Goal: Task Accomplishment & Management: Manage account settings

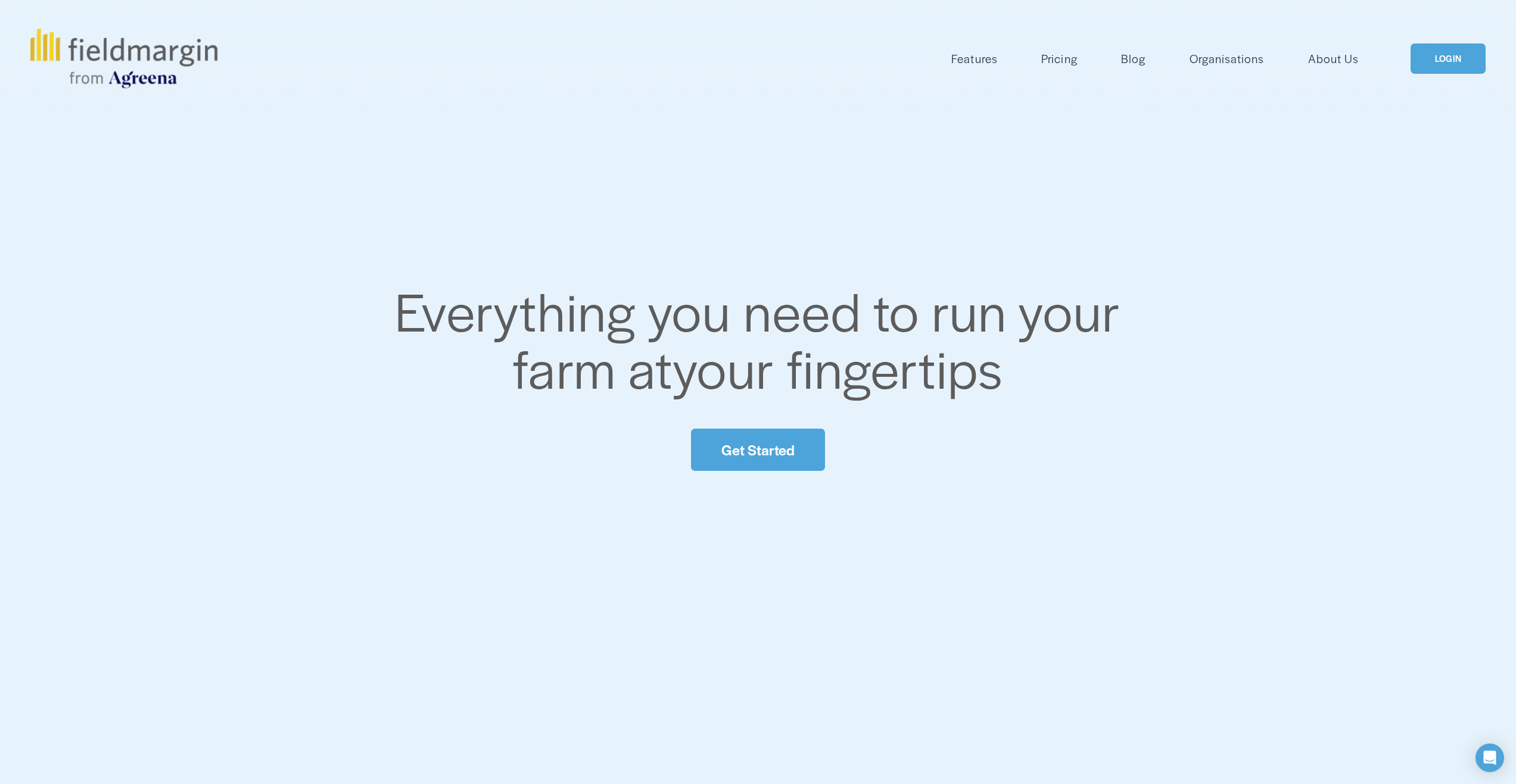
click at [1438, 51] on link "LOGIN" at bounding box center [1448, 58] width 75 height 30
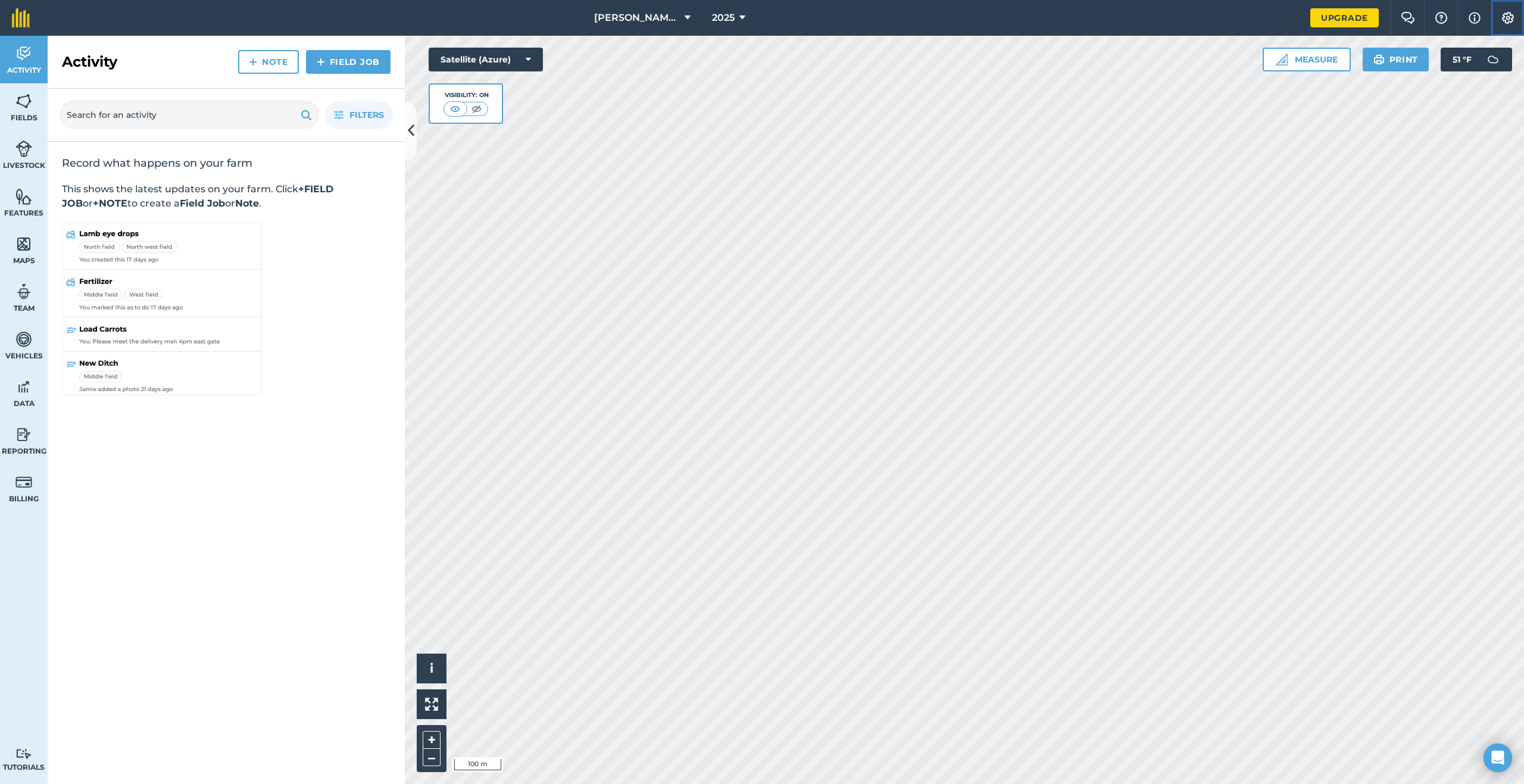
click at [1505, 16] on img at bounding box center [1507, 18] width 14 height 12
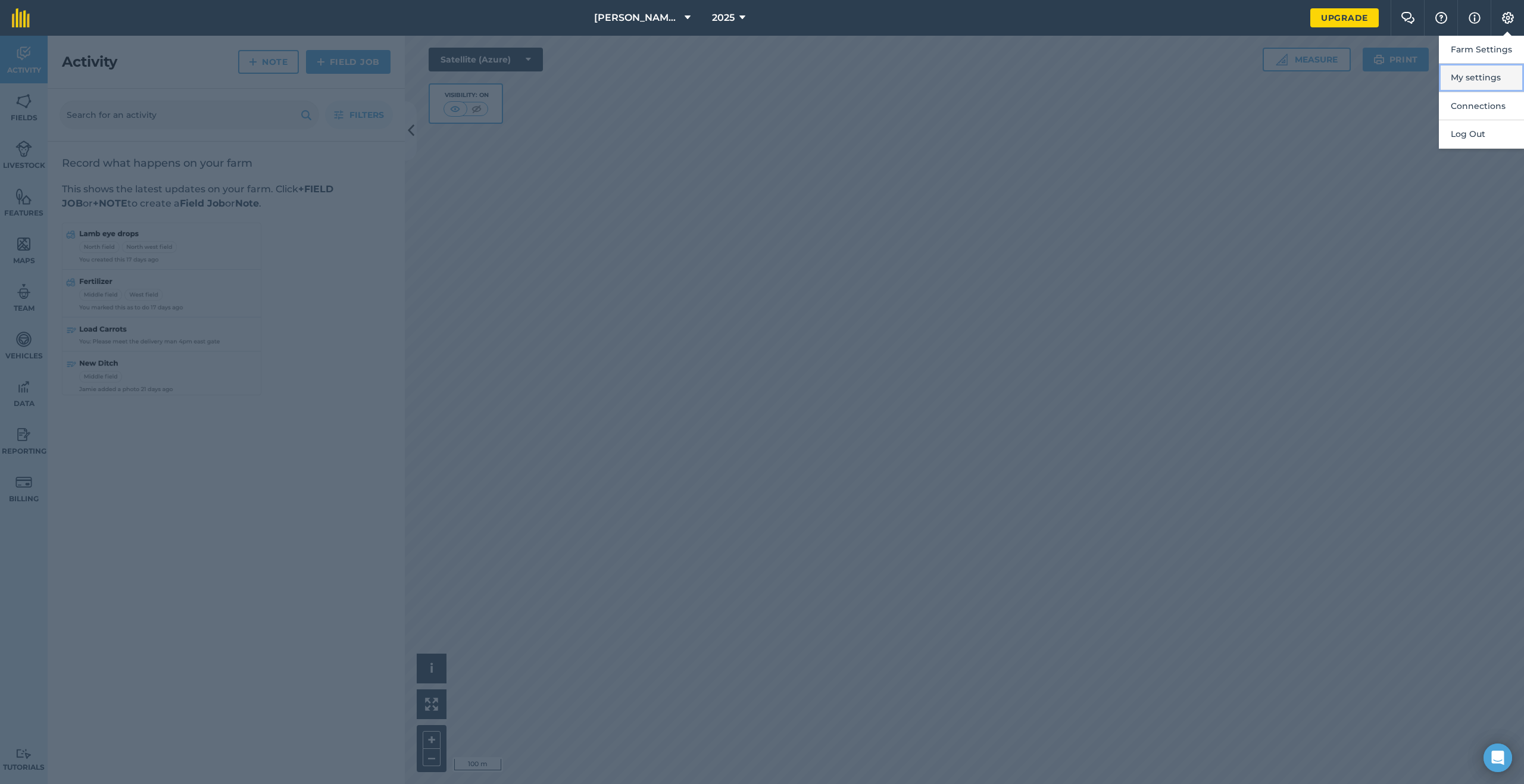
click at [1491, 71] on button "My settings" at bounding box center [1481, 78] width 85 height 28
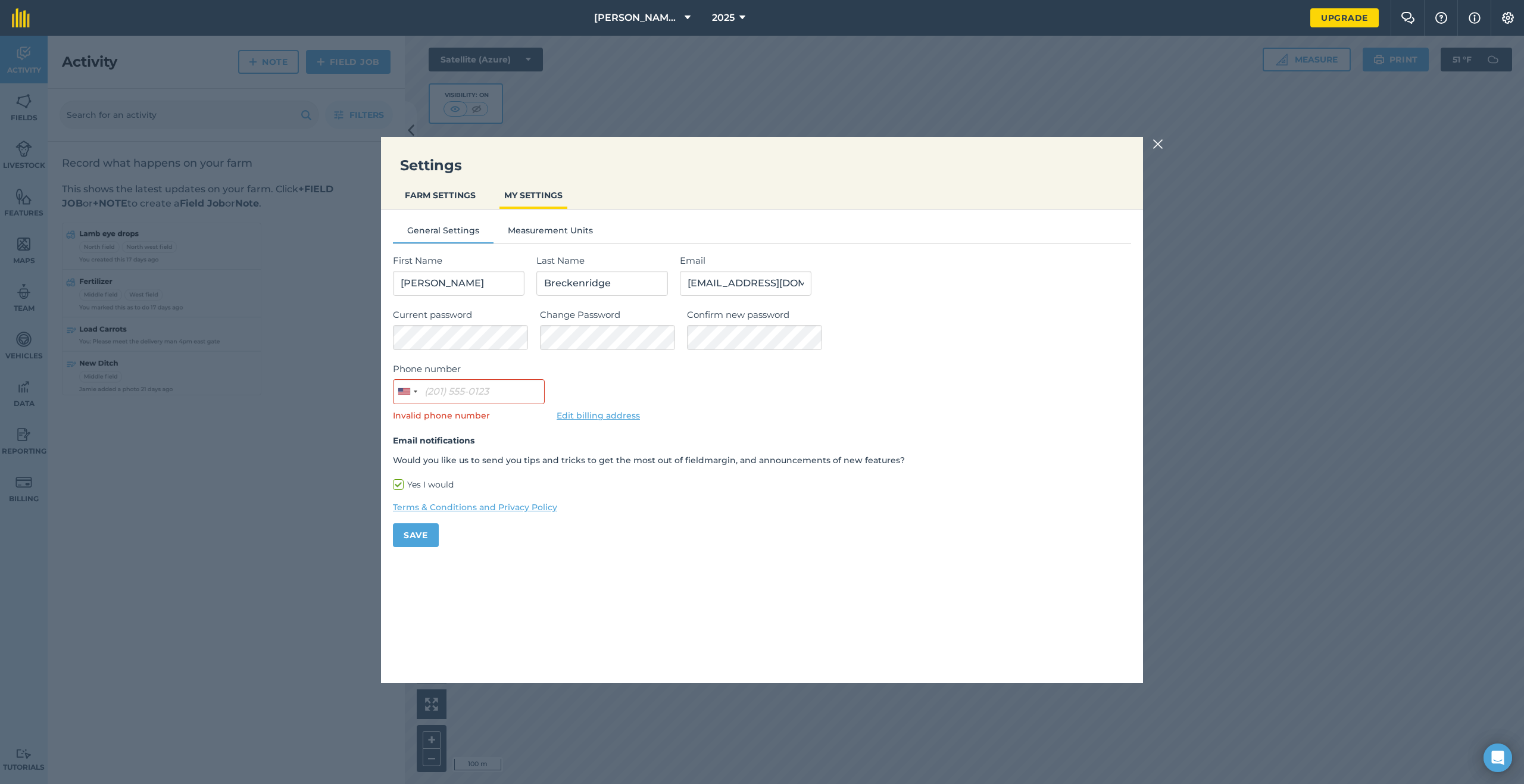
click at [549, 445] on h4 "Email notifications" at bounding box center [762, 440] width 738 height 13
click at [487, 388] on input "Phone number" at bounding box center [469, 391] width 152 height 25
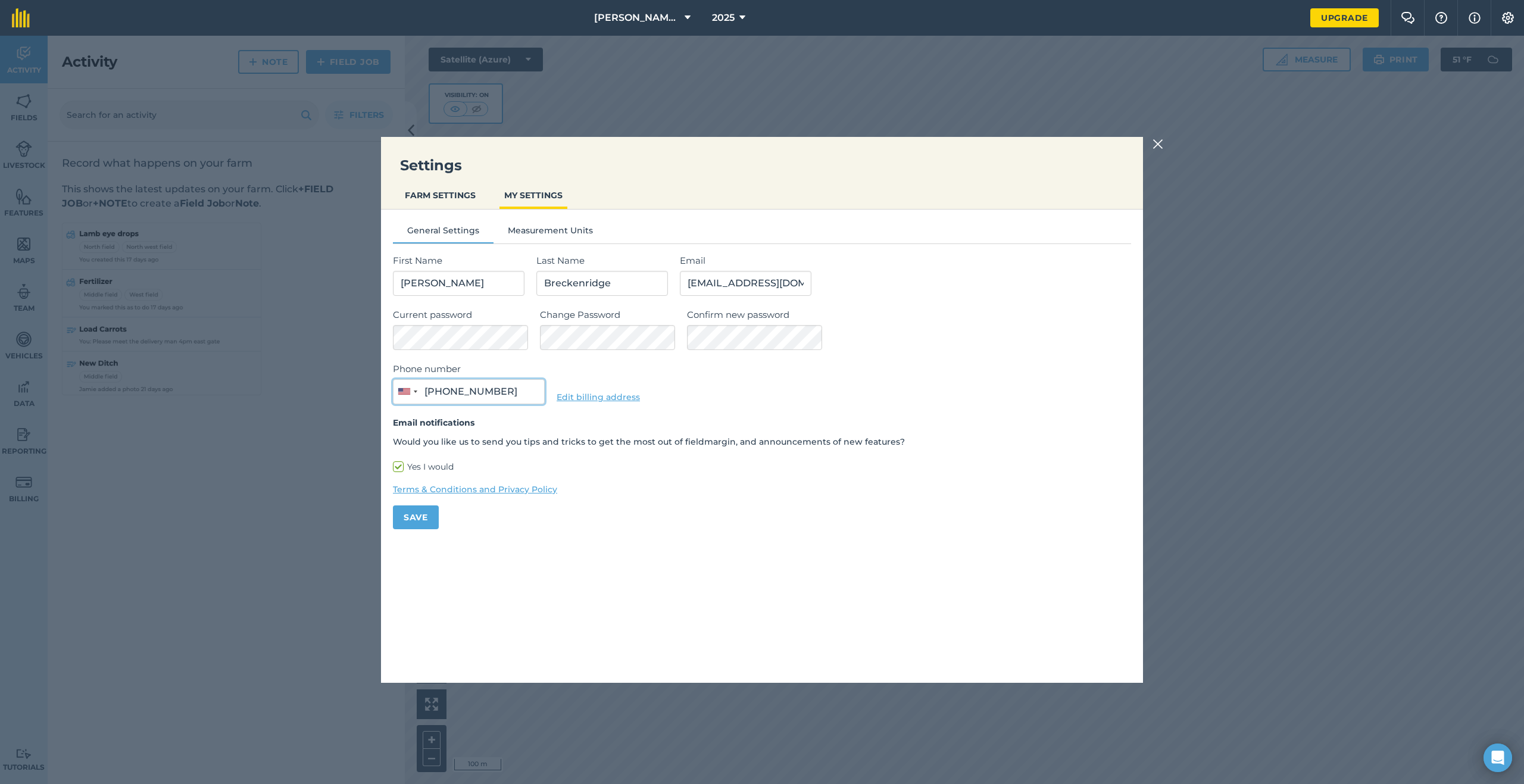
type input "(360) 420-1866"
click at [773, 368] on div "Phone number United States +1 244 results found Afghanistan +93 Albania +355 Al…" at bounding box center [762, 382] width 738 height 42
click at [884, 332] on div "Confirm new password" at bounding box center [909, 328] width 444 height 42
type input "Breckenridge"
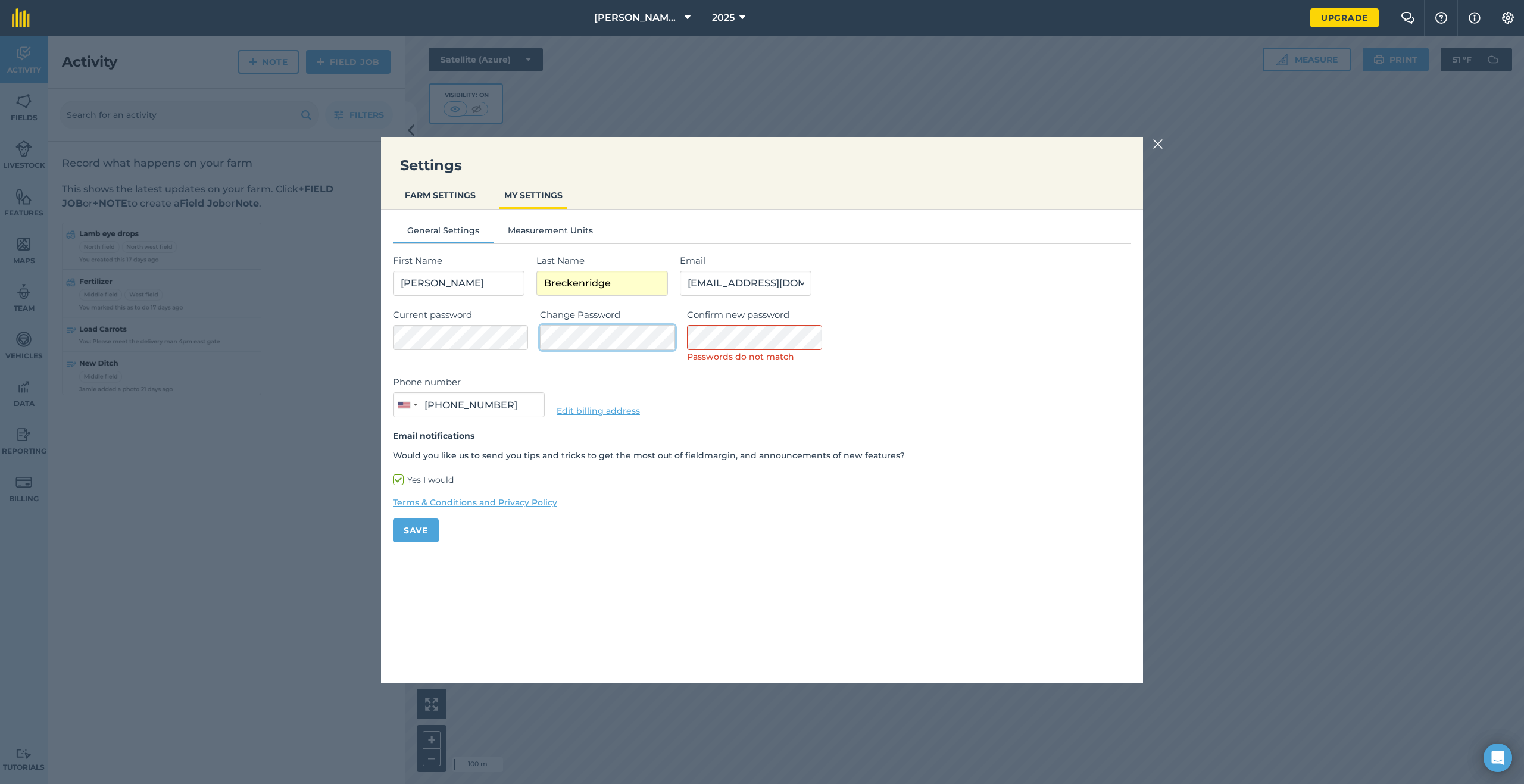
click at [535, 344] on div "Current password Change Password Confirm new password Passwords do not match" at bounding box center [762, 335] width 738 height 55
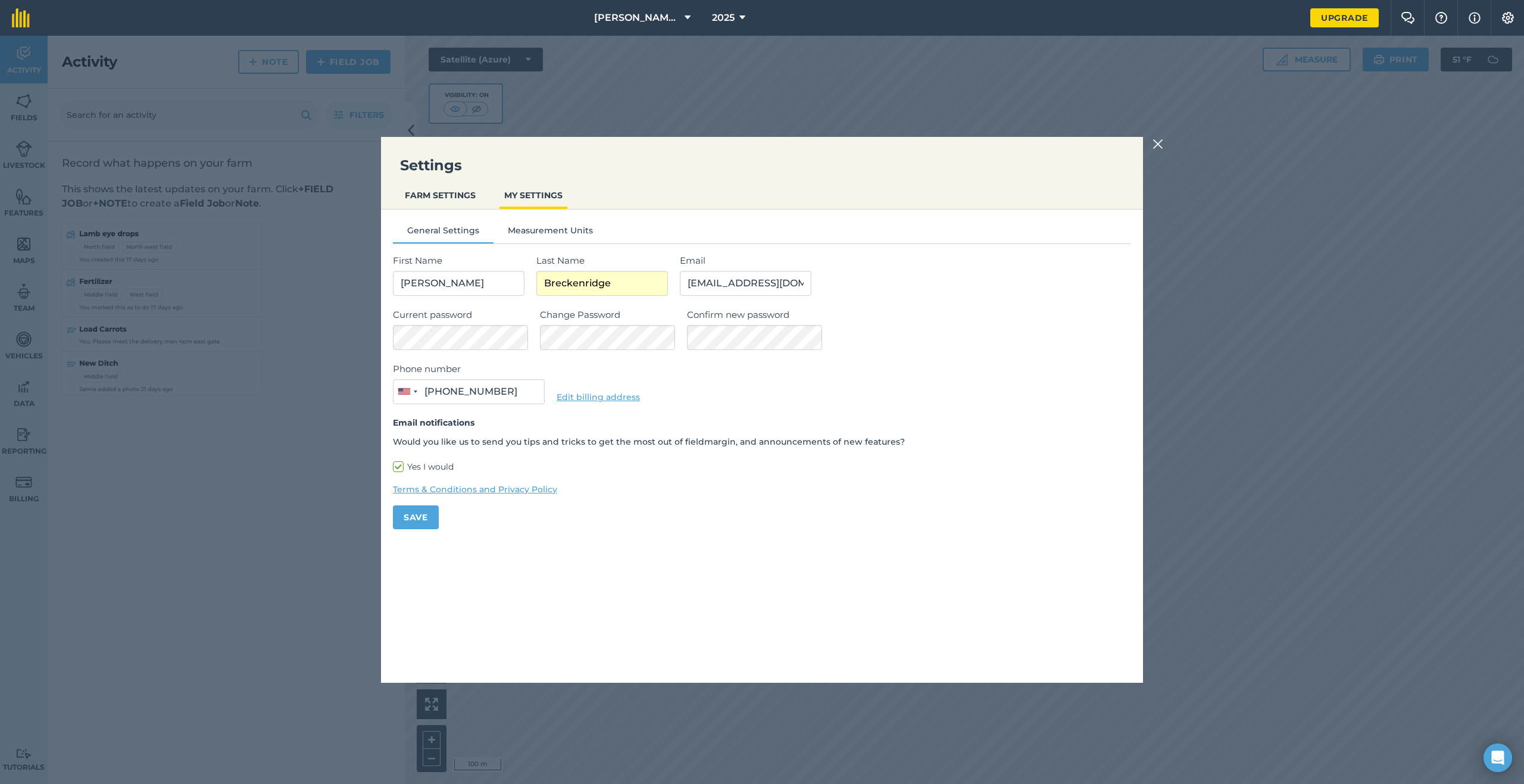
click at [902, 509] on form "First Name Stephen Last Name Breckenridge Email sbreck16792@gmail.com Current p…" at bounding box center [762, 391] width 738 height 275
click at [415, 513] on button "Save" at bounding box center [416, 517] width 46 height 24
click at [416, 518] on button "Save" at bounding box center [416, 517] width 46 height 24
click at [519, 338] on span at bounding box center [521, 338] width 9 height 9
click at [519, 339] on span at bounding box center [521, 338] width 9 height 9
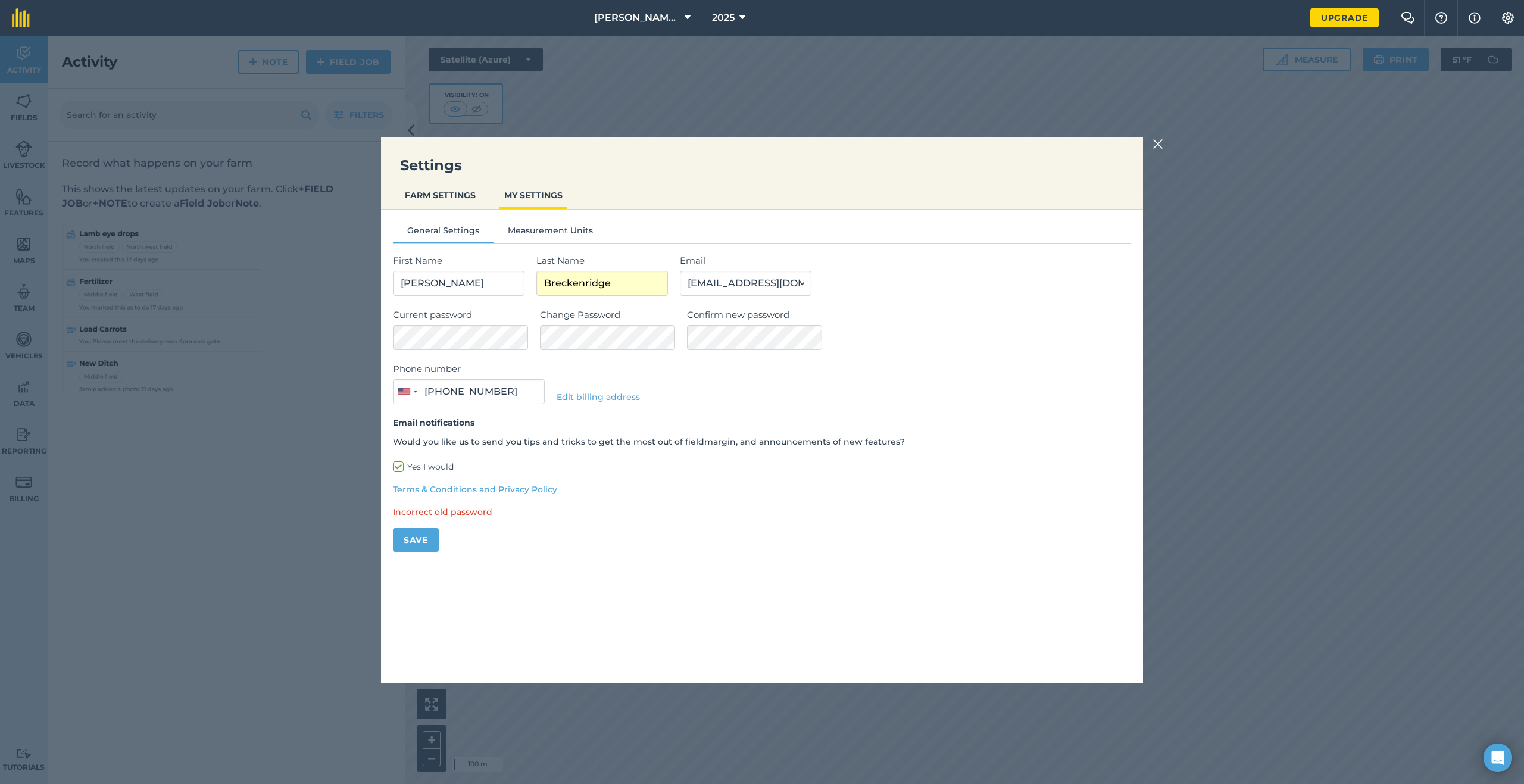
click at [519, 339] on span at bounding box center [521, 338] width 9 height 9
drag, startPoint x: 628, startPoint y: 377, endPoint x: 611, endPoint y: 377, distance: 17.0
click at [628, 377] on div "Phone number United States +1 244 results found Afghanistan +93 Albania +355 Al…" at bounding box center [762, 382] width 738 height 42
click at [339, 337] on div "Settings FARM SETTINGS MY SETTINGS General Settings Measurement Units First Nam…" at bounding box center [762, 409] width 1524 height 748
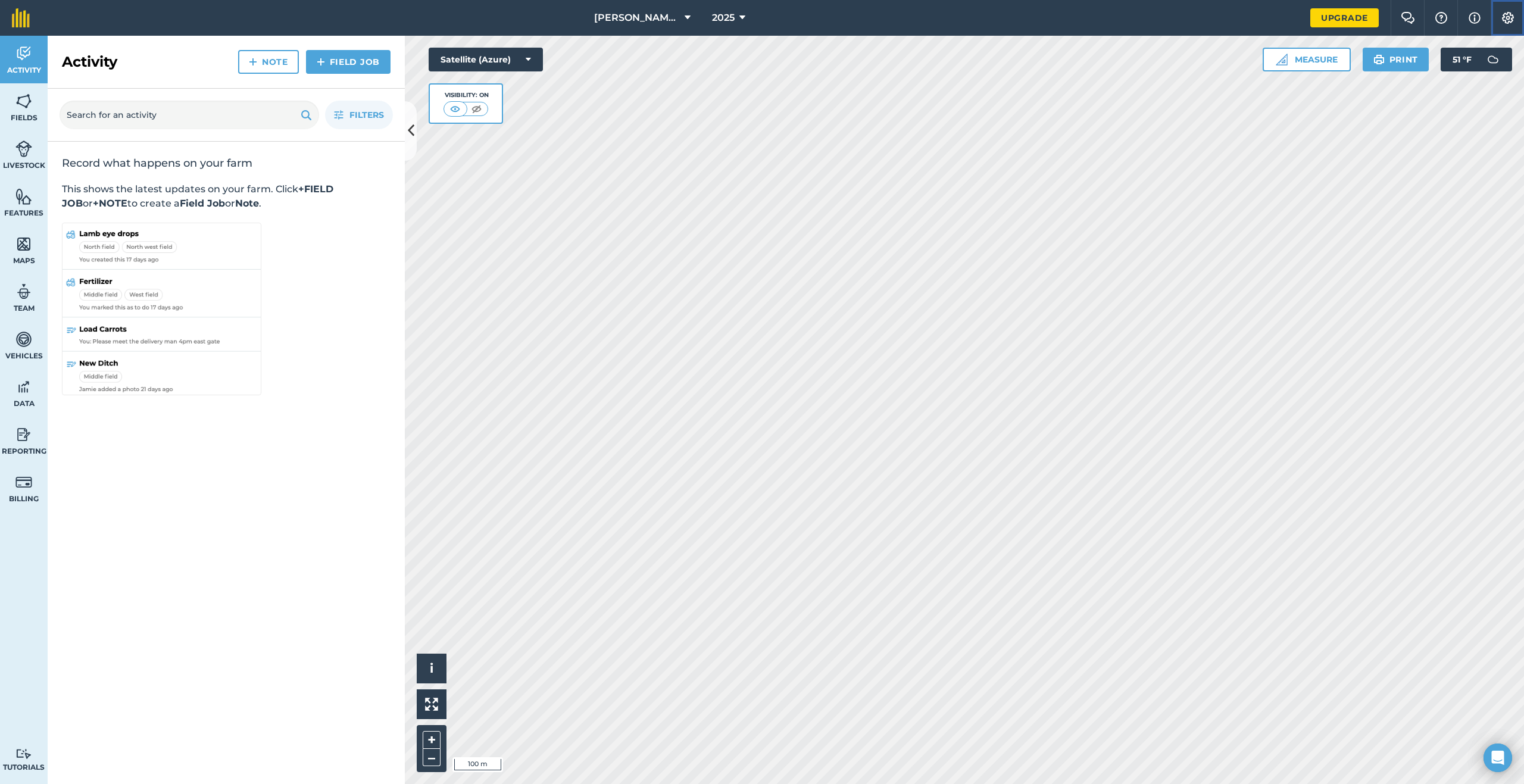
click at [1507, 22] on img at bounding box center [1507, 18] width 14 height 12
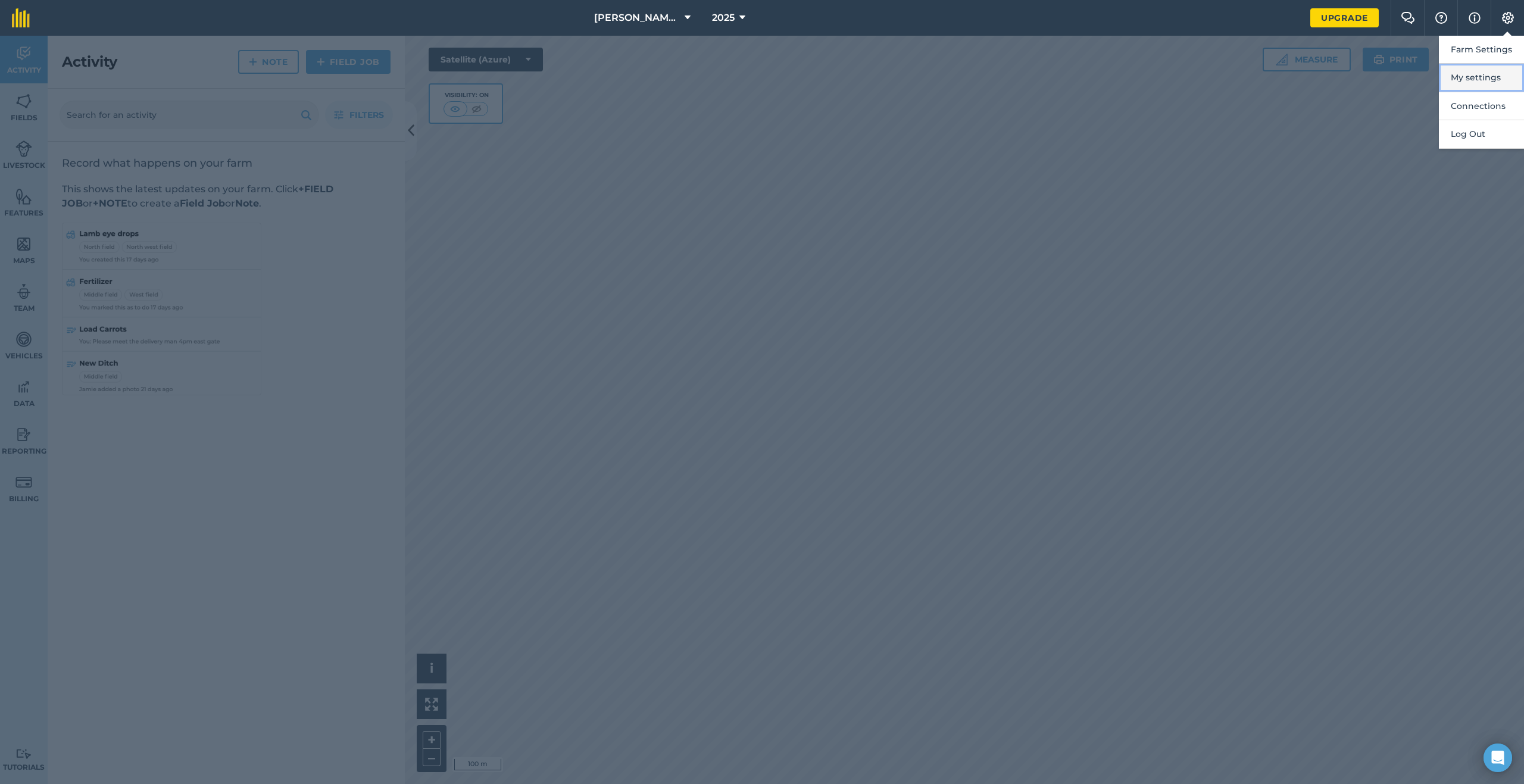
click at [1477, 74] on button "My settings" at bounding box center [1481, 78] width 85 height 28
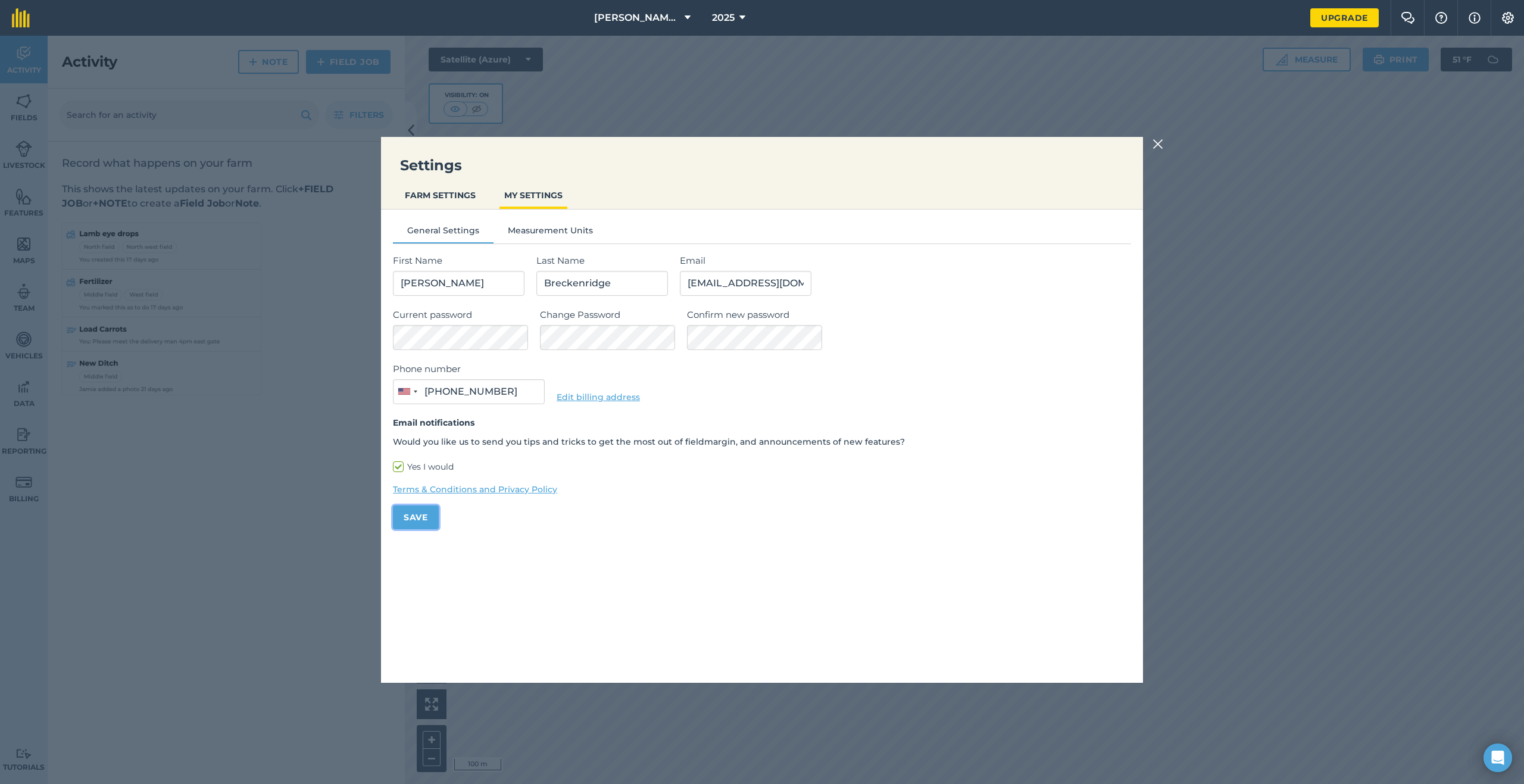
click at [423, 518] on button "Save" at bounding box center [416, 517] width 46 height 24
click at [368, 338] on div "Settings FARM SETTINGS MY SETTINGS General Settings Measurement Units First Nam…" at bounding box center [762, 409] width 1524 height 748
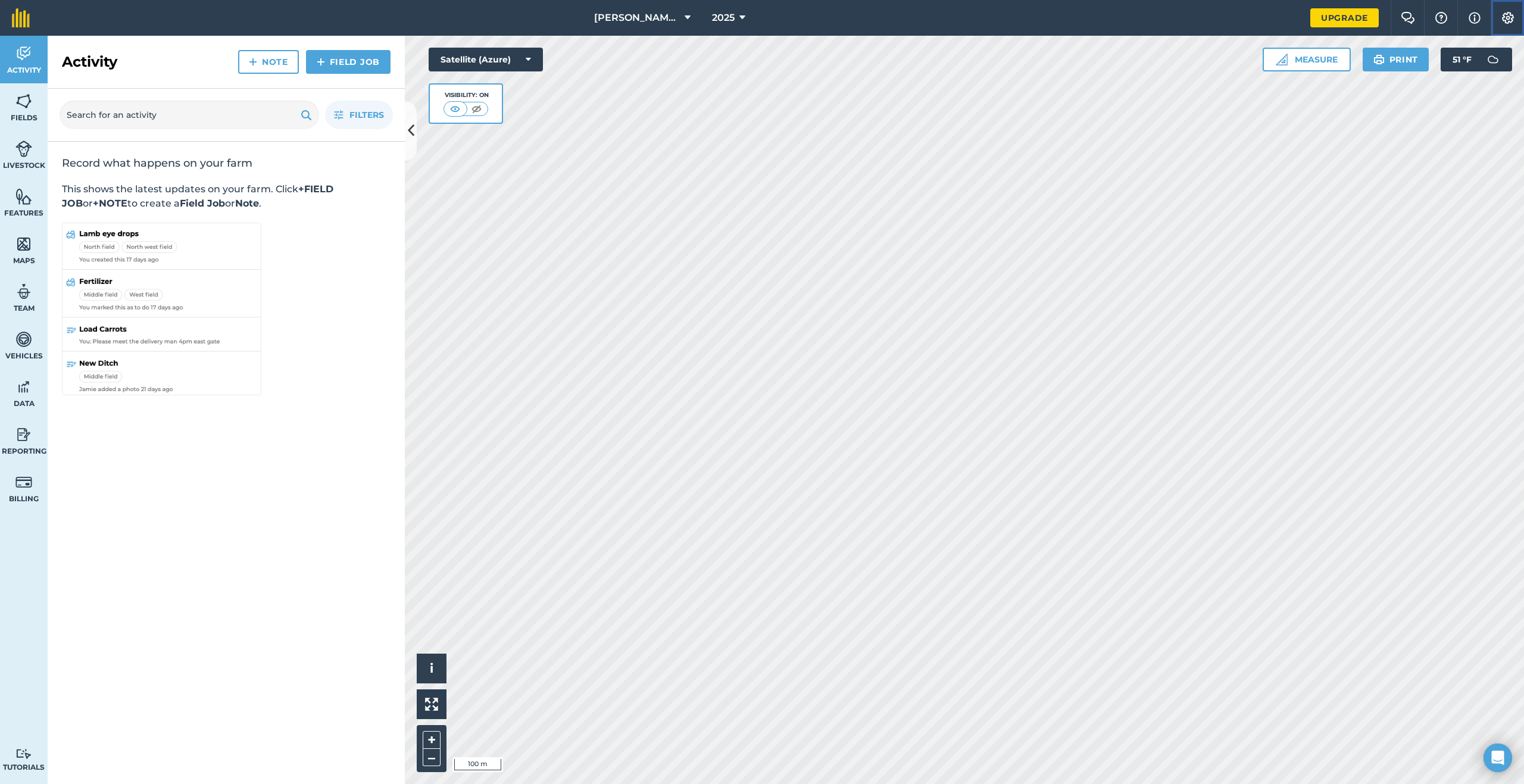
click at [1511, 14] on img at bounding box center [1507, 18] width 14 height 12
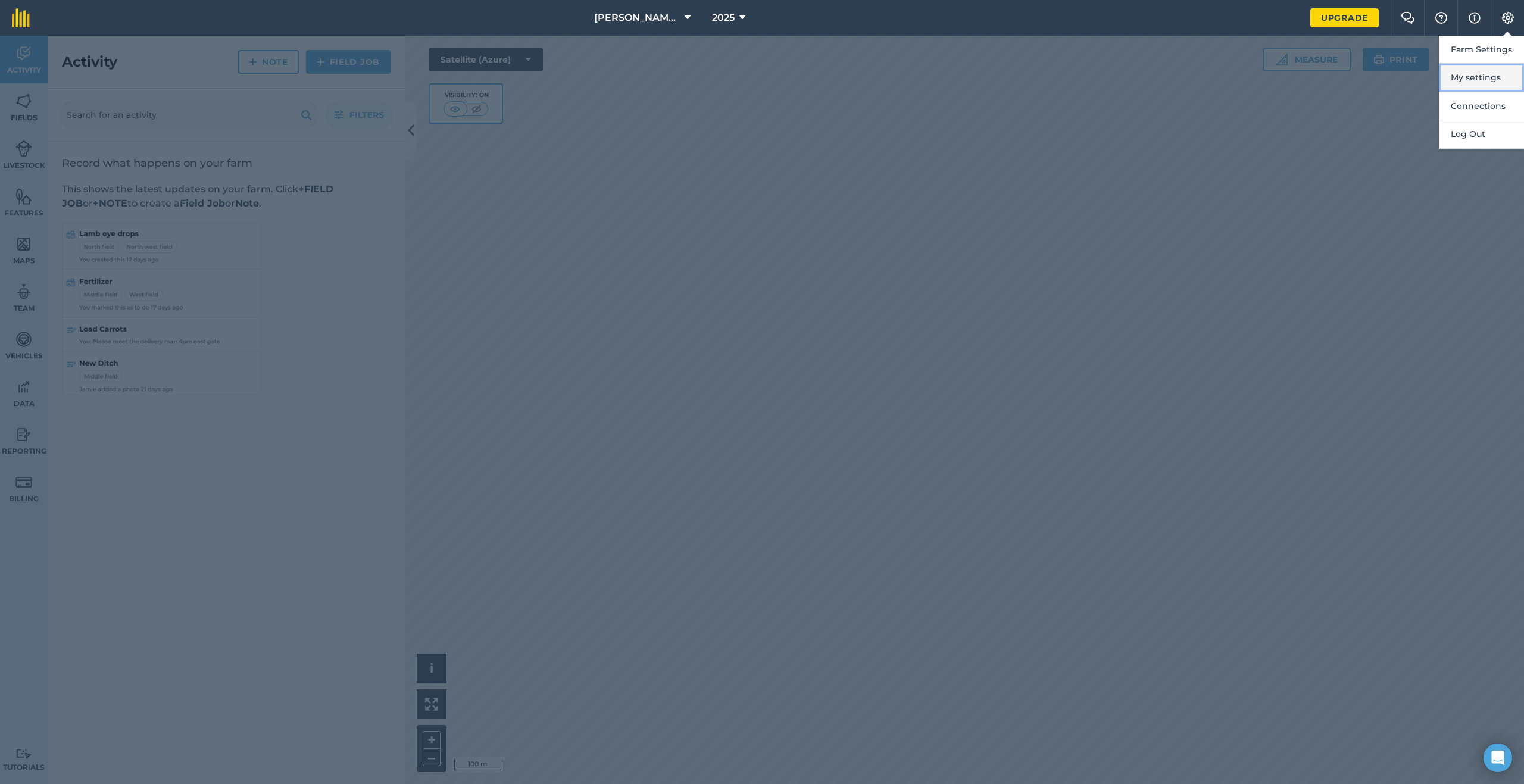
click at [1462, 79] on button "My settings" at bounding box center [1481, 78] width 85 height 28
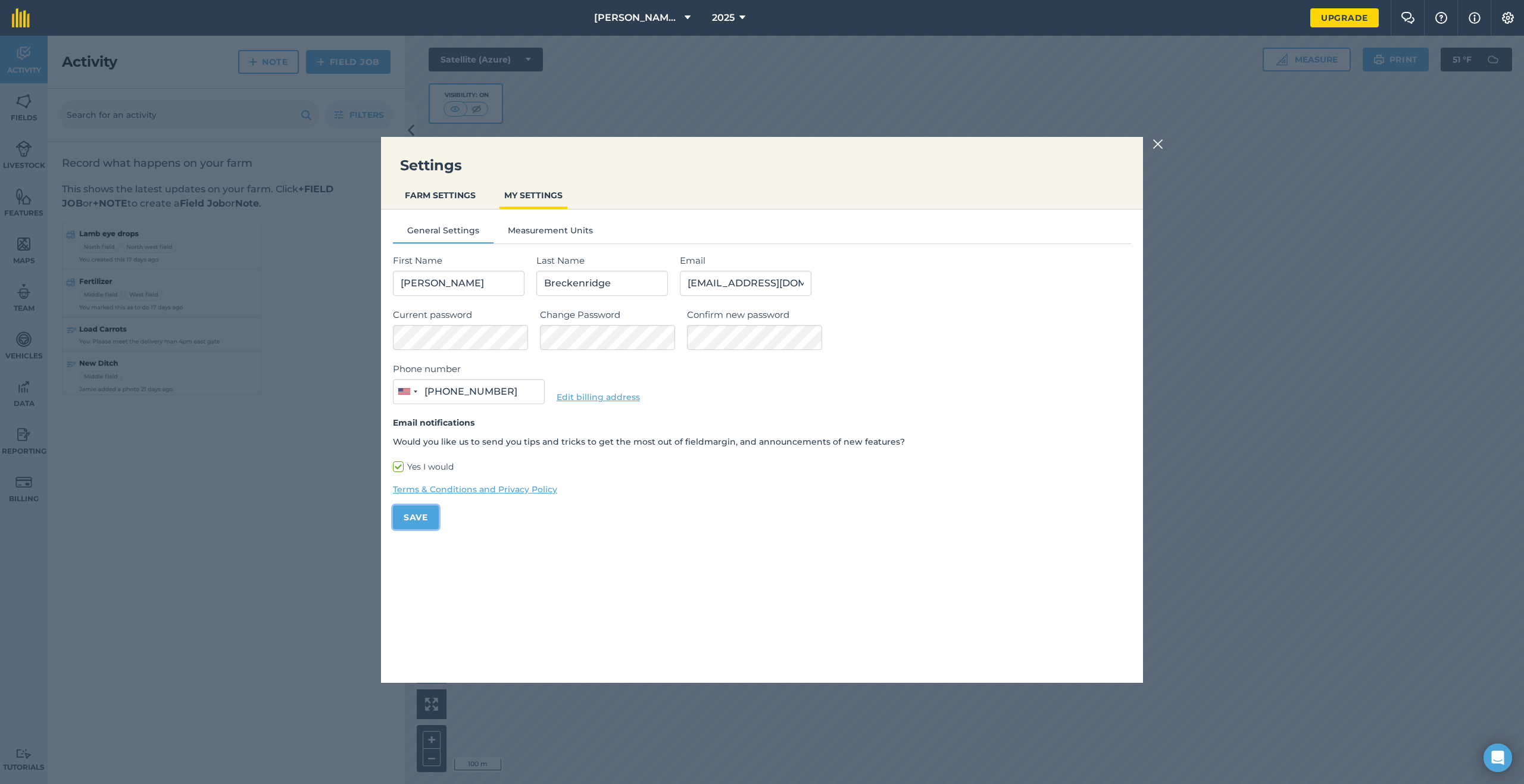
click at [426, 514] on button "Save" at bounding box center [416, 517] width 46 height 24
click at [1156, 147] on img at bounding box center [1158, 144] width 11 height 14
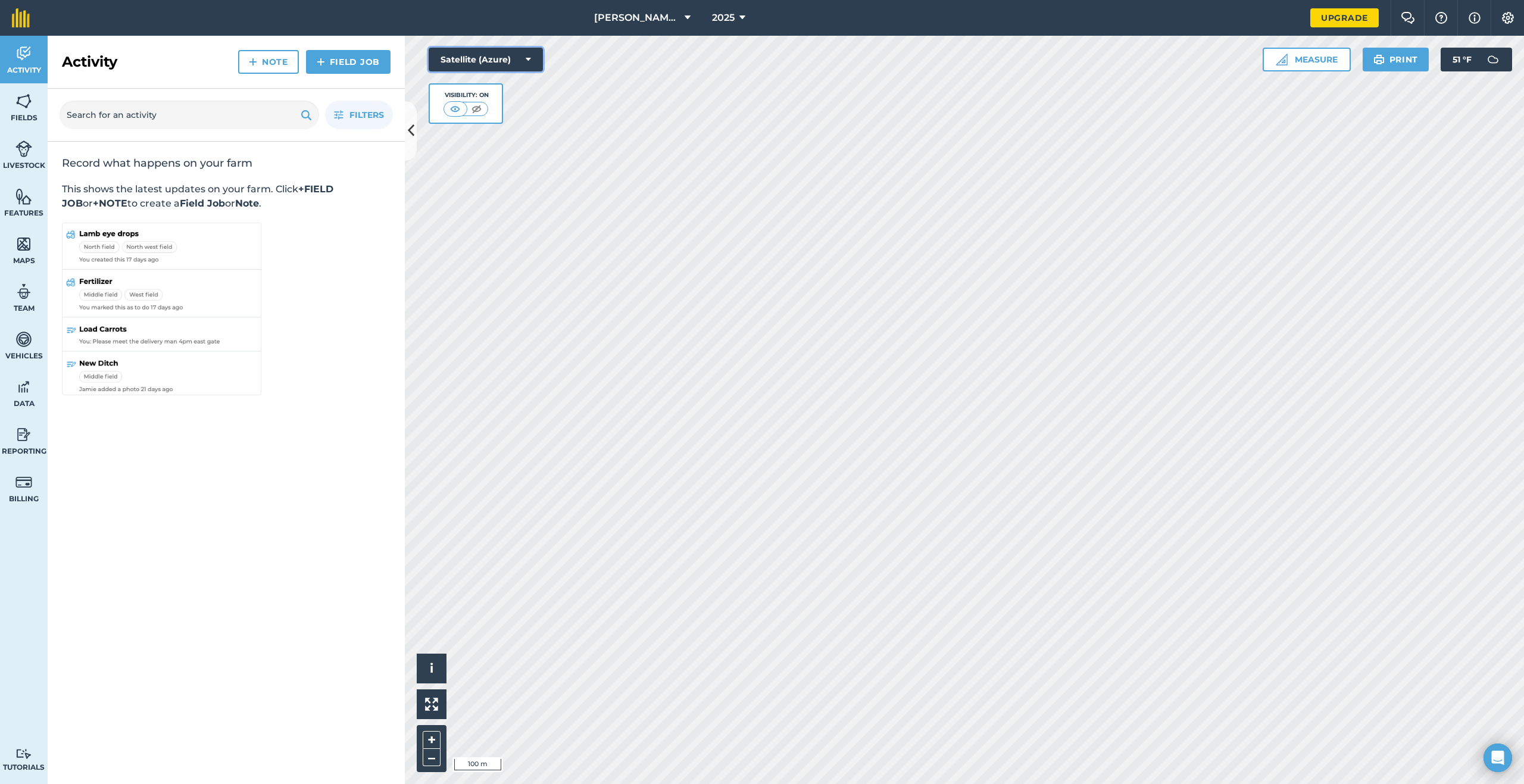
click at [529, 53] on icon at bounding box center [528, 59] width 5 height 12
click at [721, 13] on span "2025" at bounding box center [723, 17] width 23 height 14
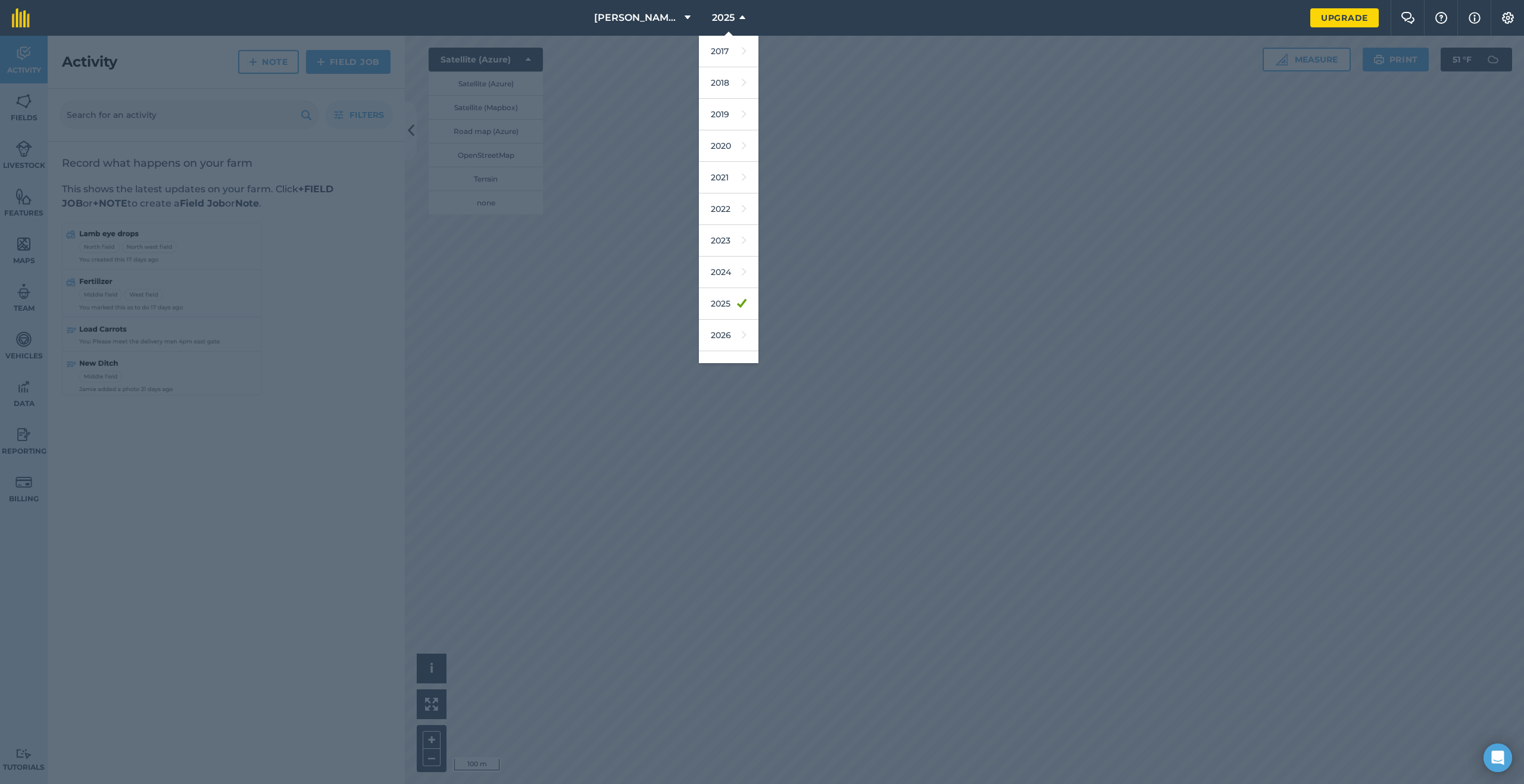
click at [793, 11] on nav "Schuh Farms 2025 2017 2018 2019 2020 2021 2022 2023 2024 2025 2026 2027" at bounding box center [676, 17] width 1269 height 35
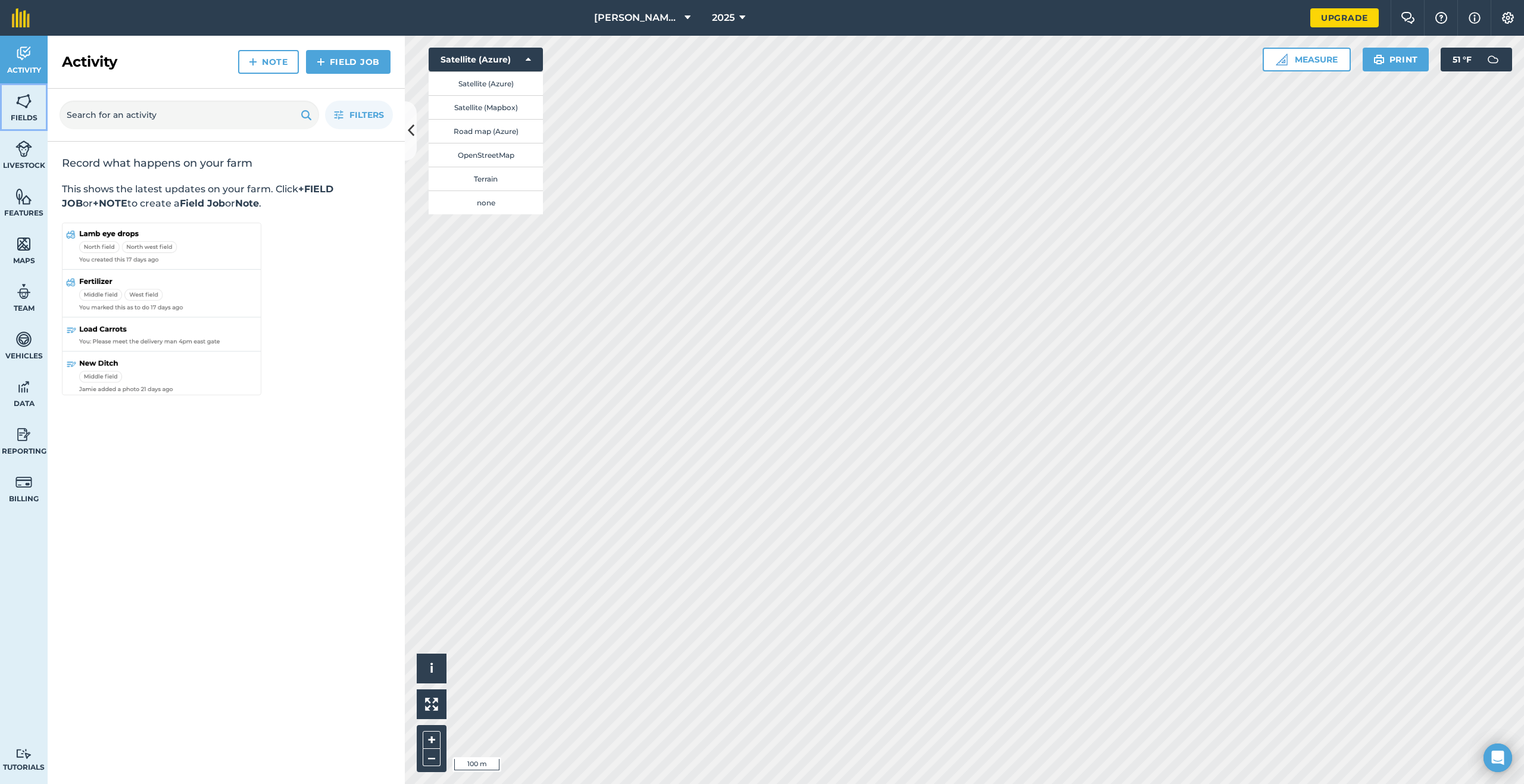
click at [14, 106] on link "Fields" at bounding box center [23, 107] width 47 height 47
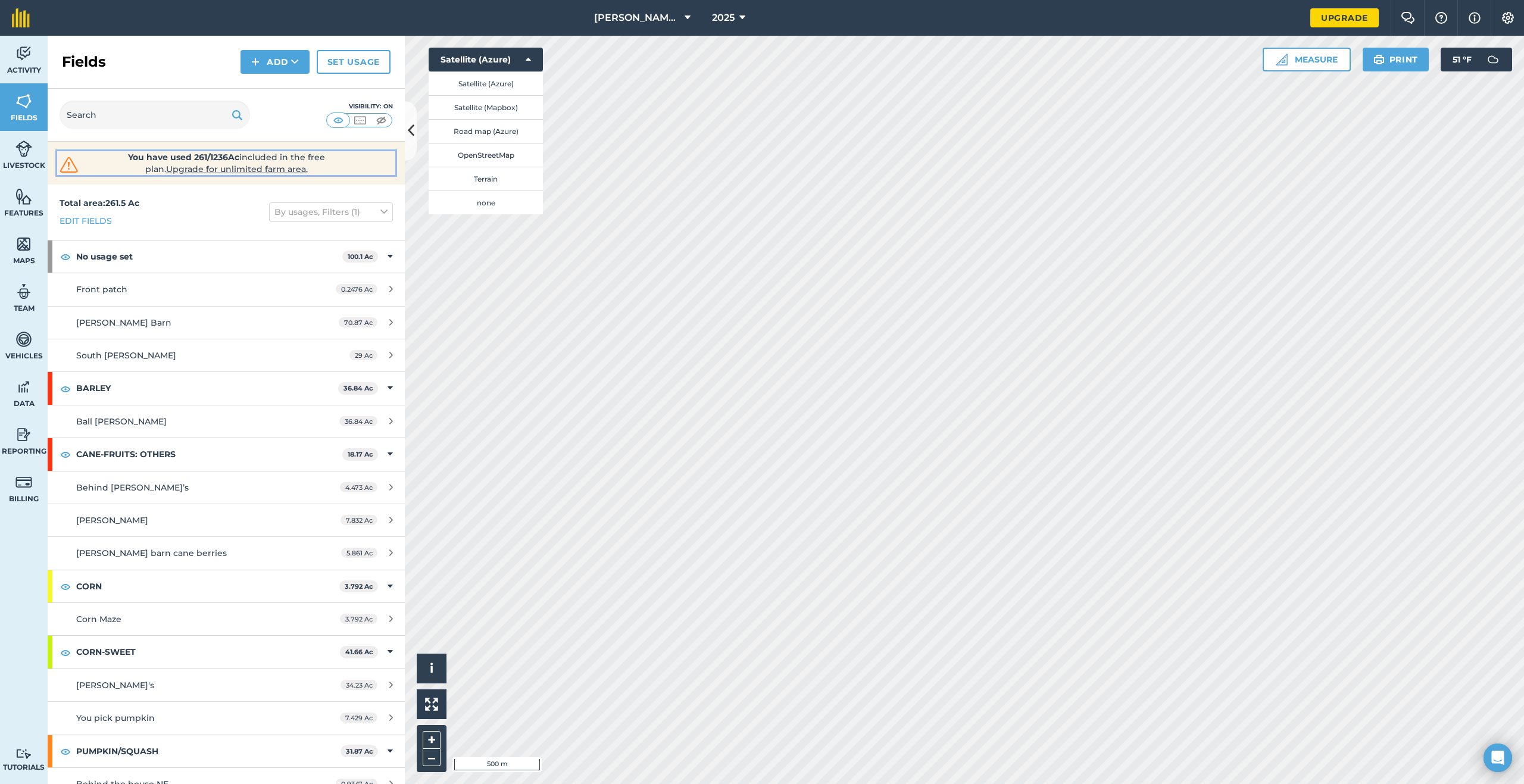
click at [254, 170] on span "Upgrade for unlimited farm area." at bounding box center [237, 169] width 142 height 11
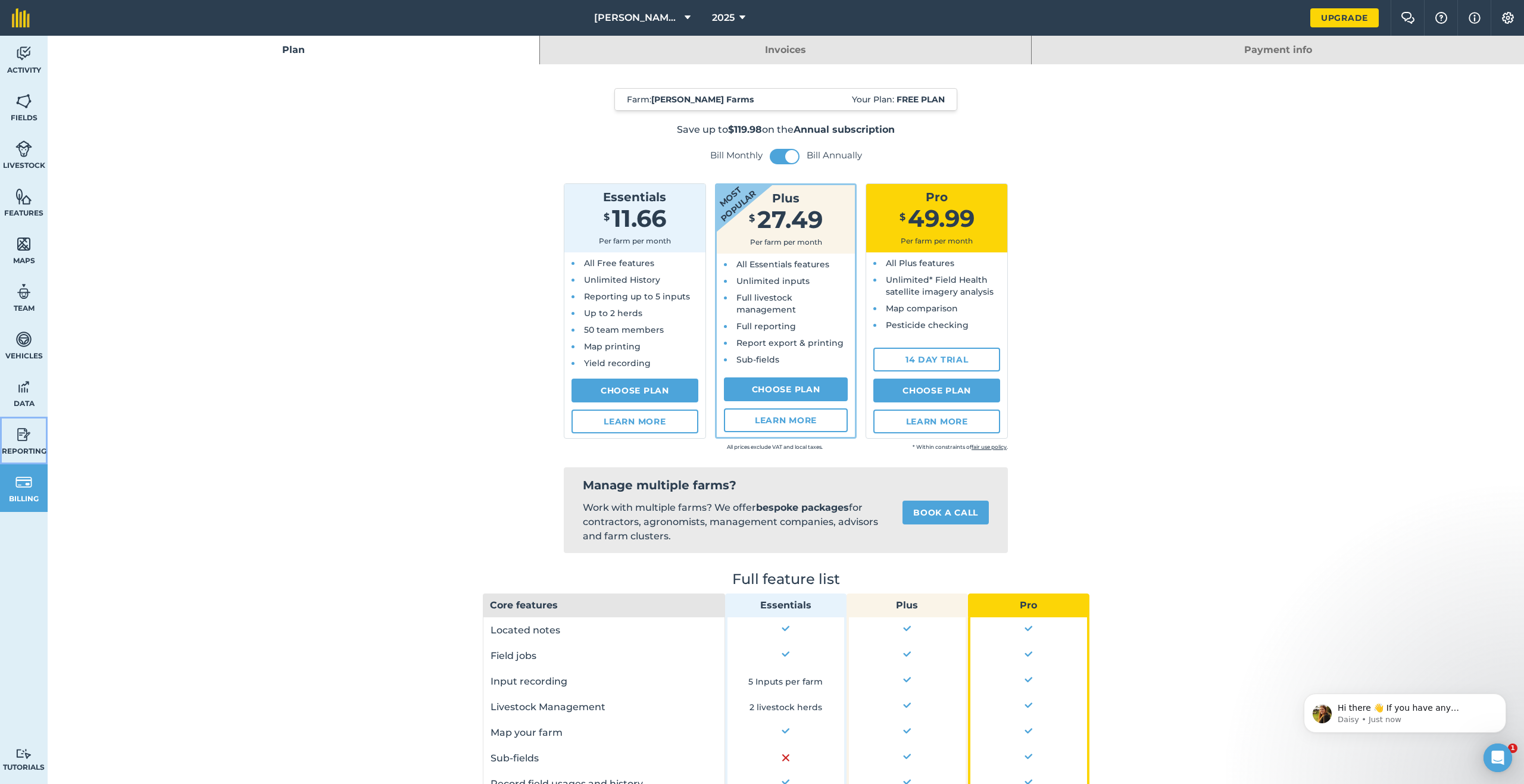
click at [19, 431] on img at bounding box center [23, 434] width 17 height 18
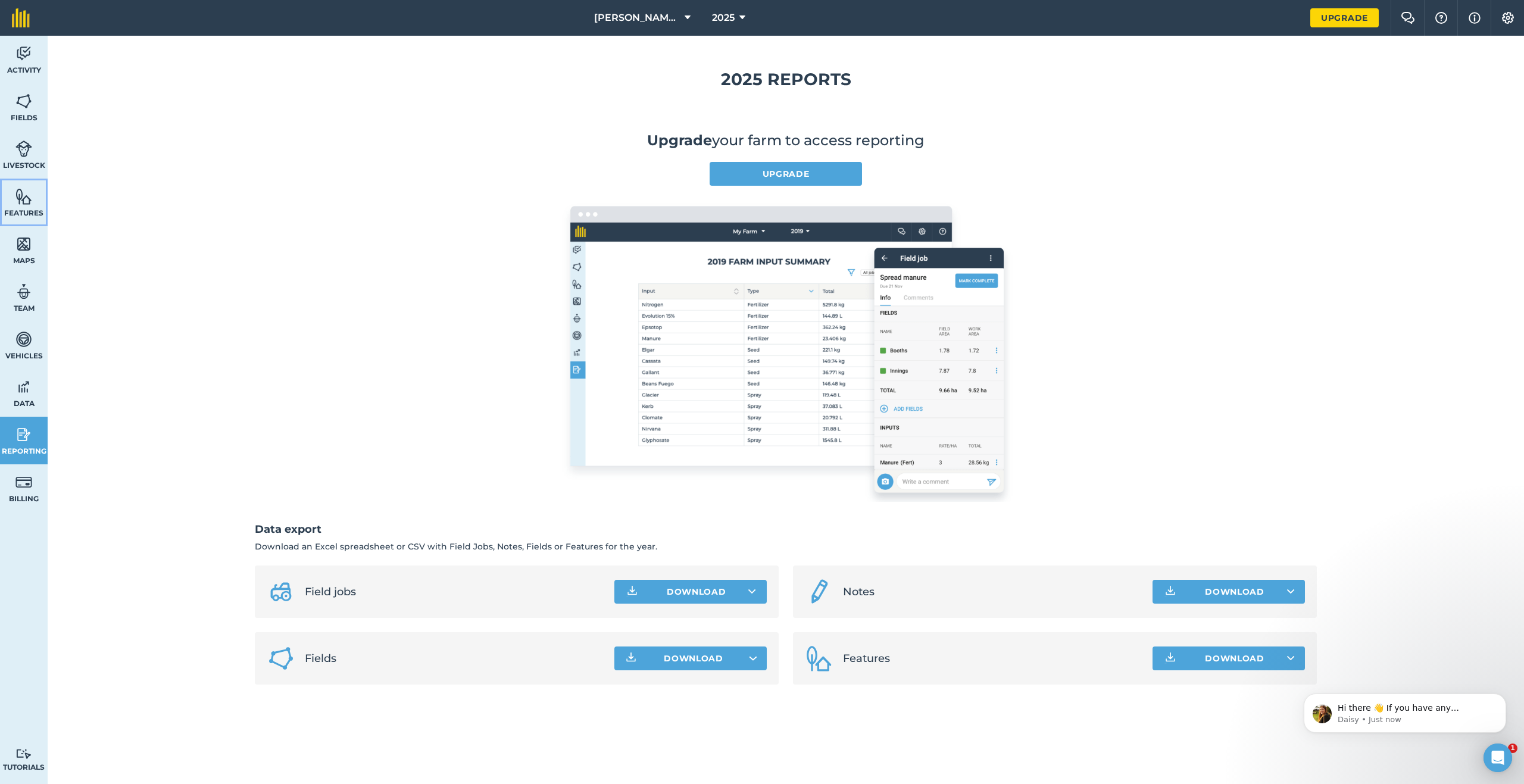
click at [17, 199] on img at bounding box center [23, 197] width 17 height 18
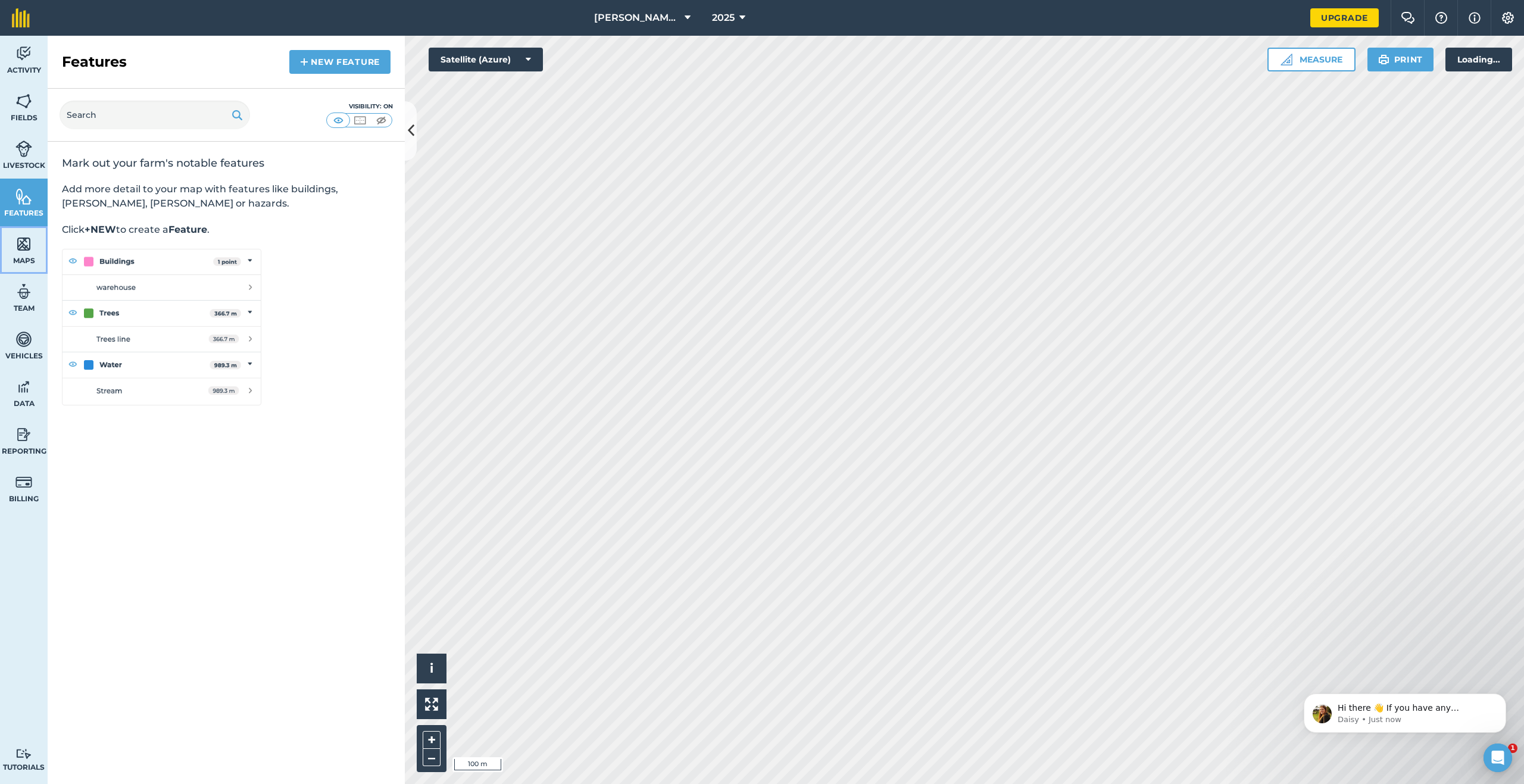
click at [28, 251] on img at bounding box center [23, 244] width 17 height 18
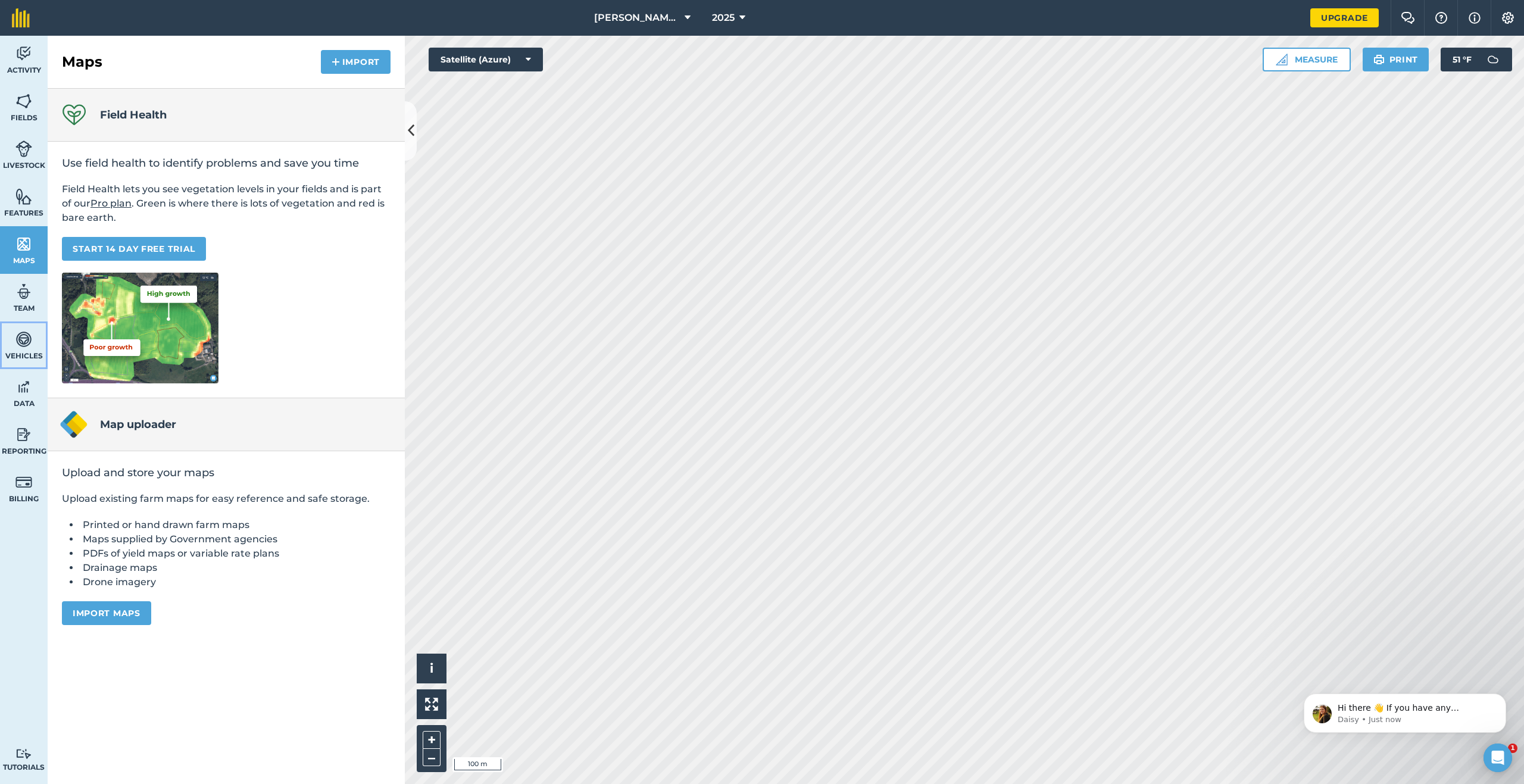
click at [19, 346] on img at bounding box center [23, 339] width 17 height 18
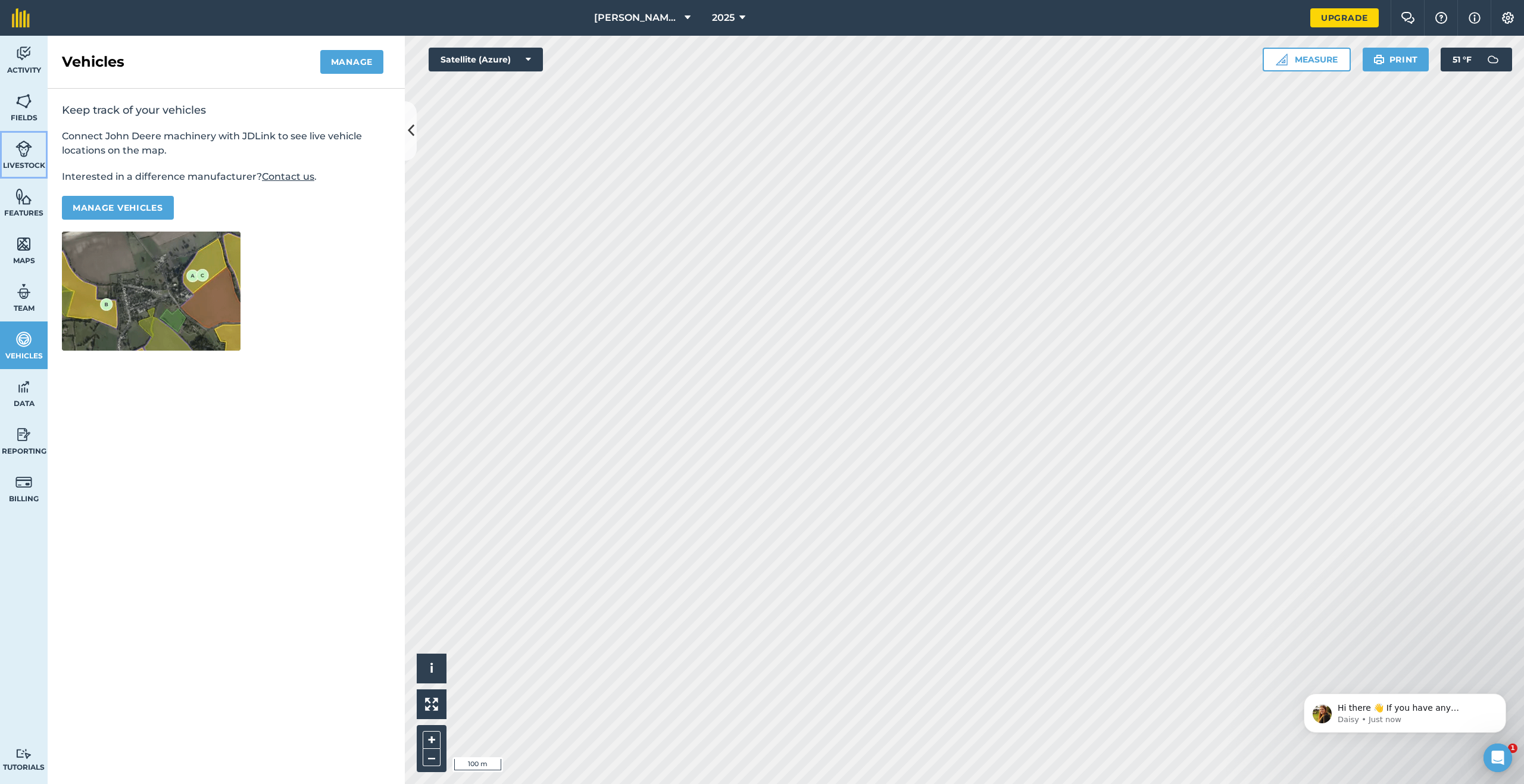
click at [21, 145] on img at bounding box center [23, 148] width 17 height 18
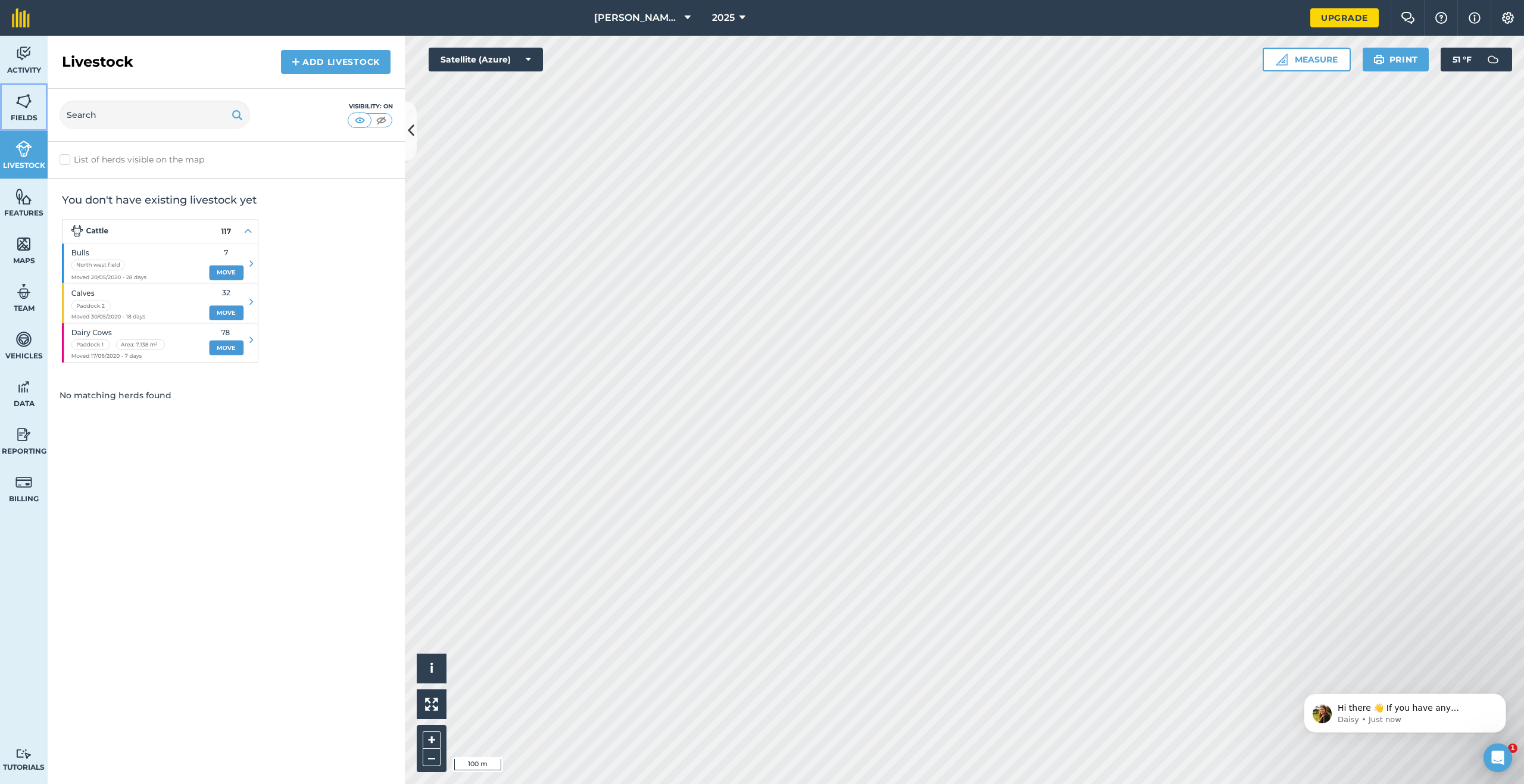
click at [21, 106] on img at bounding box center [23, 101] width 17 height 18
